Goal: Task Accomplishment & Management: Use online tool/utility

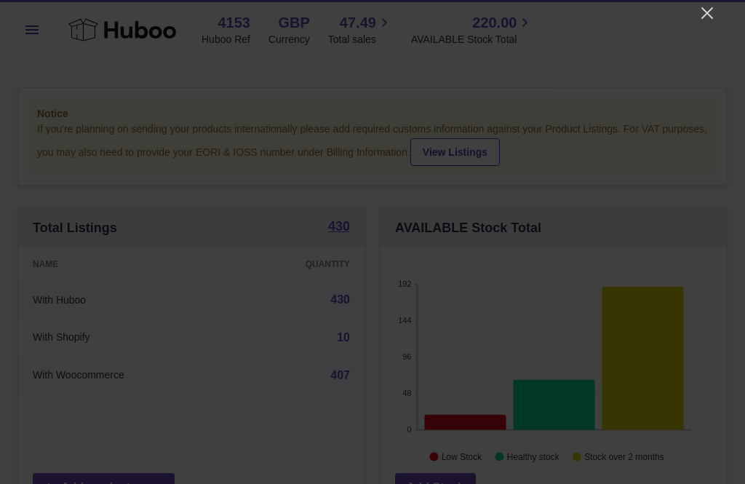
click at [711, 18] on icon "Close" at bounding box center [707, 13] width 12 height 12
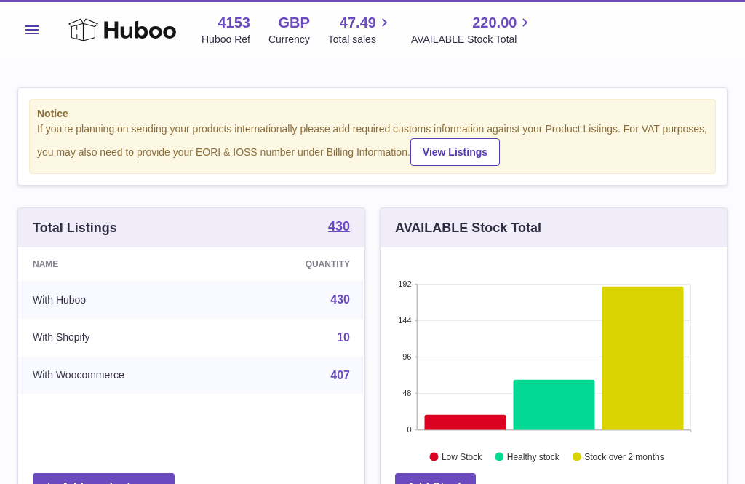
click at [35, 31] on span "Menu" at bounding box center [31, 29] width 13 height 9
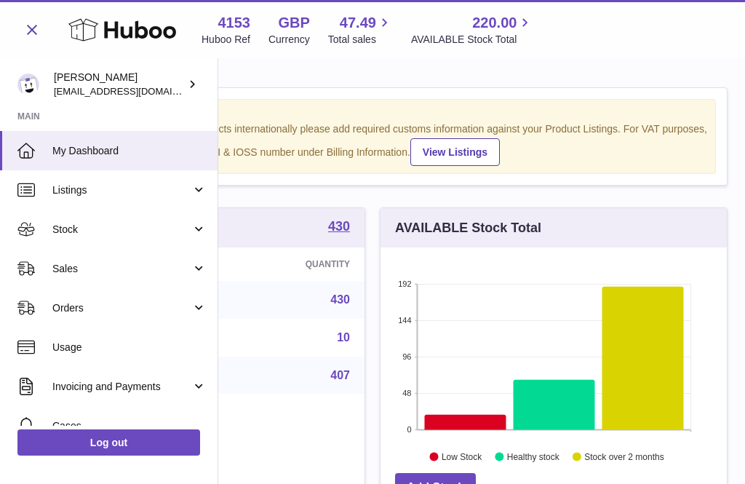
click at [87, 233] on span "Stock" at bounding box center [121, 230] width 139 height 14
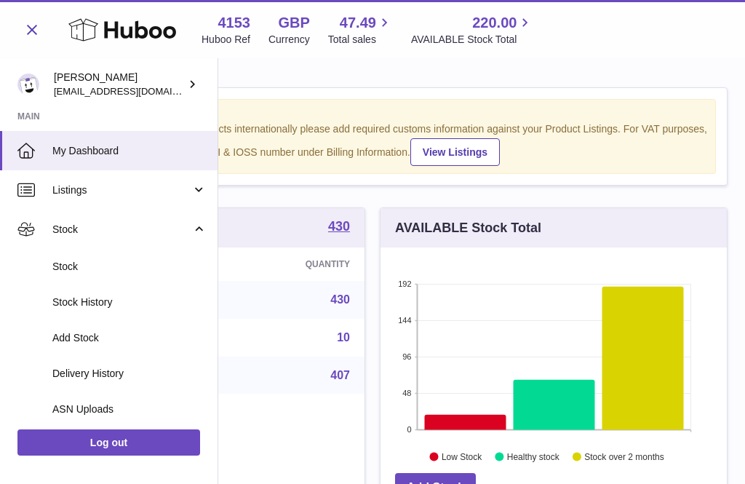
click at [81, 337] on span "Add Stock" at bounding box center [129, 338] width 154 height 14
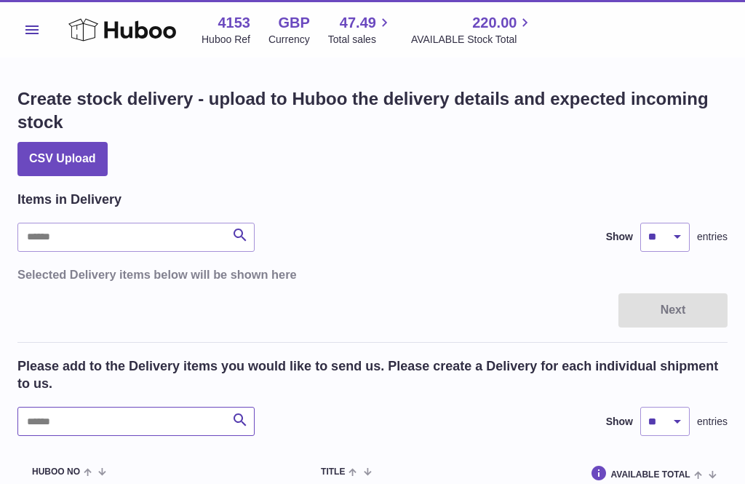
click at [55, 417] on input "text" at bounding box center [135, 421] width 237 height 29
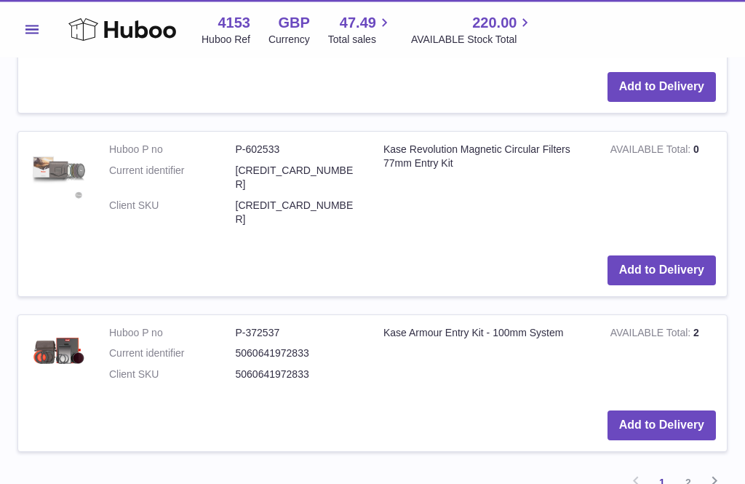
scroll to position [1671, 0]
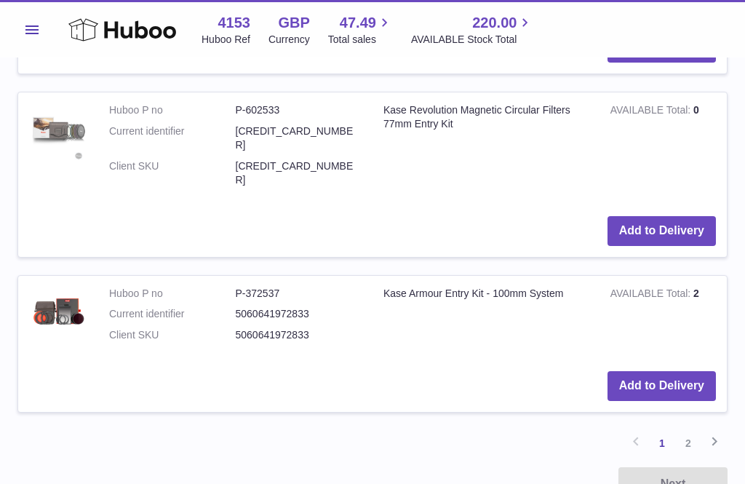
click at [688, 430] on link "2" at bounding box center [688, 443] width 26 height 26
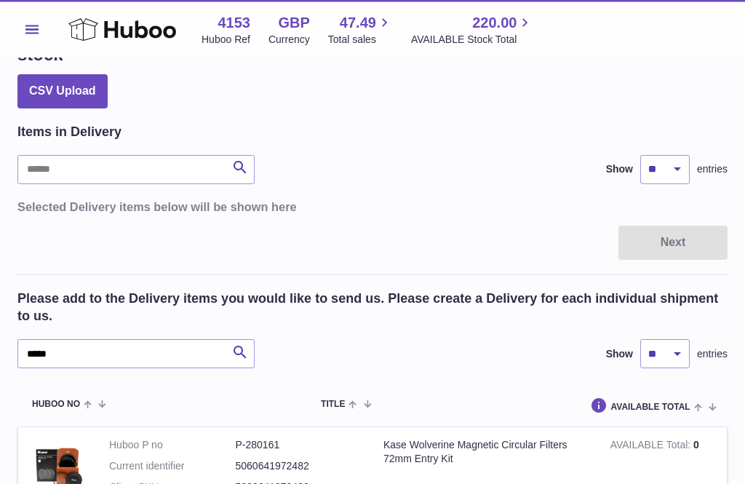
scroll to position [68, 0]
click at [65, 359] on input "*****" at bounding box center [135, 353] width 237 height 29
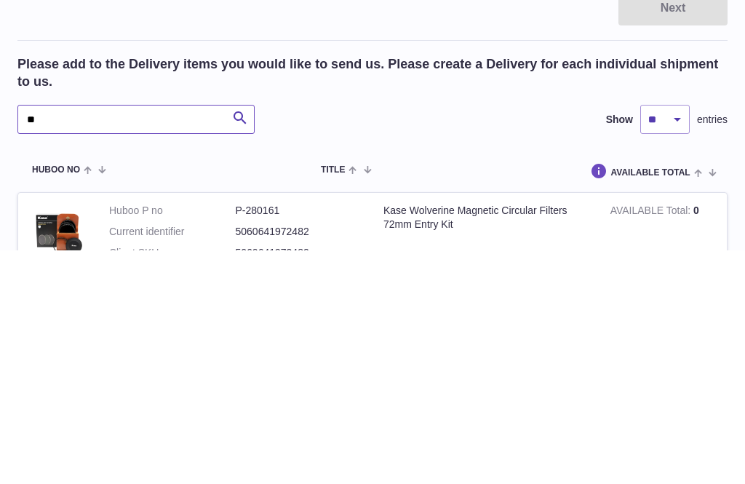
type input "*"
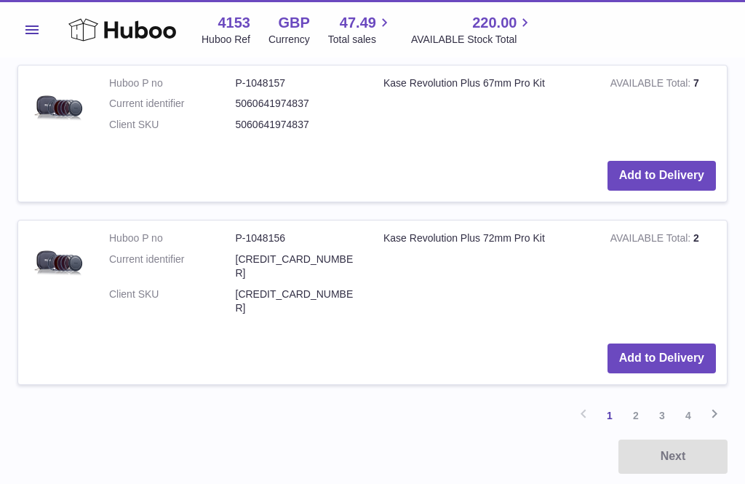
type input "***"
click at [642, 402] on link "2" at bounding box center [636, 415] width 26 height 26
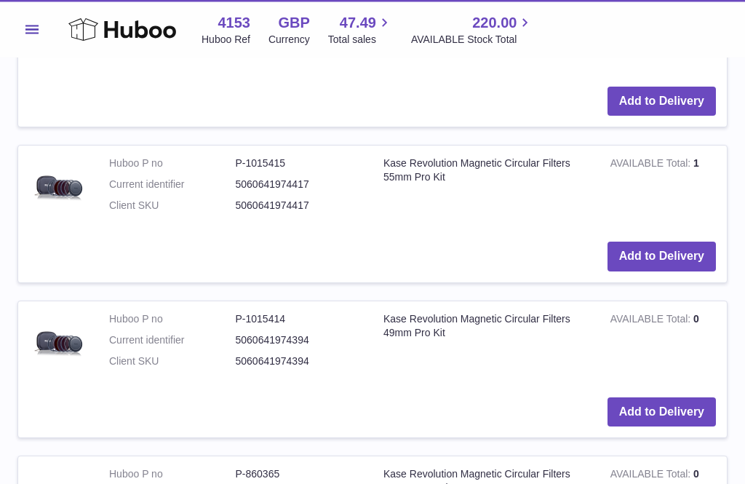
scroll to position [1518, 0]
